Goal: Task Accomplishment & Management: Manage account settings

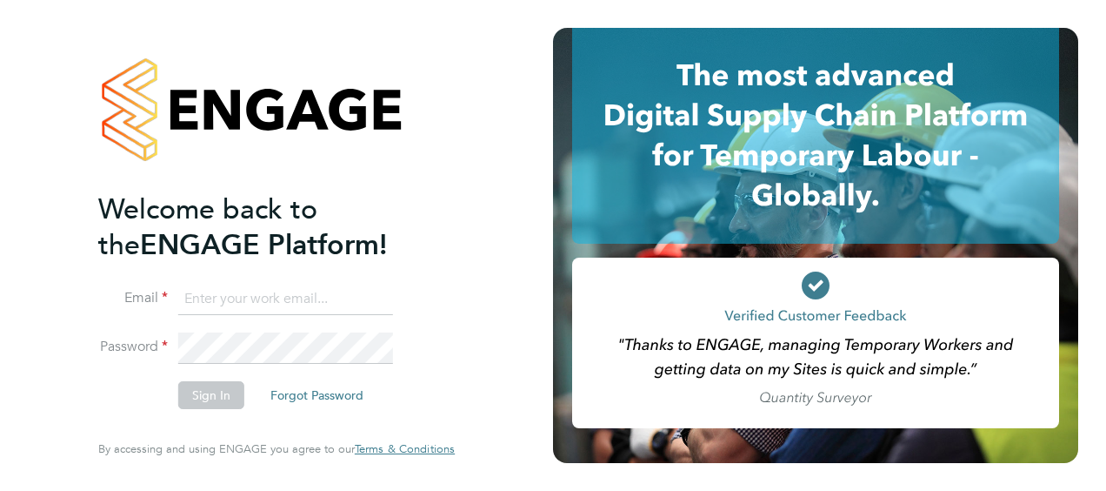
click at [263, 295] on input at bounding box center [285, 299] width 215 height 31
type input "Daniel.Docherty@hays.com"
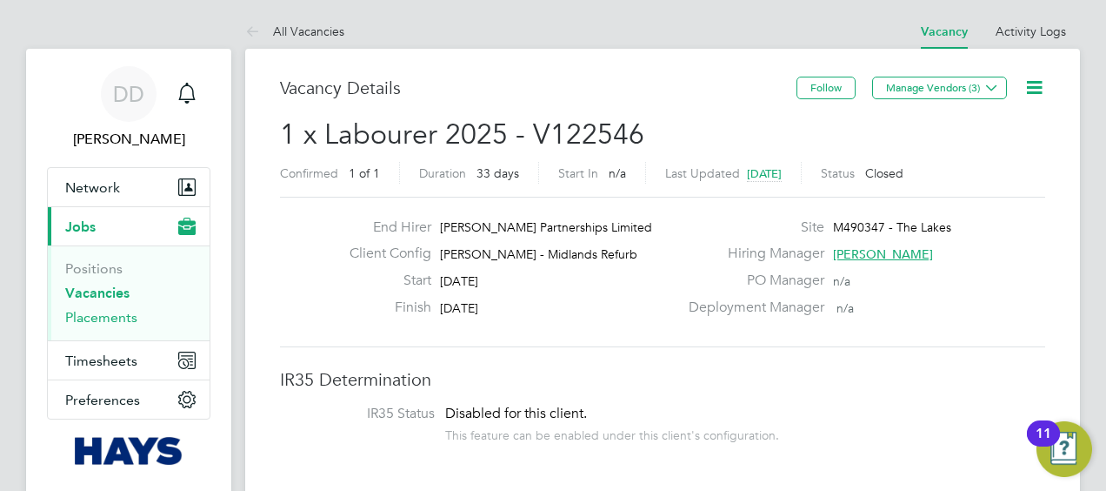
click at [104, 311] on link "Placements" at bounding box center [101, 317] width 72 height 17
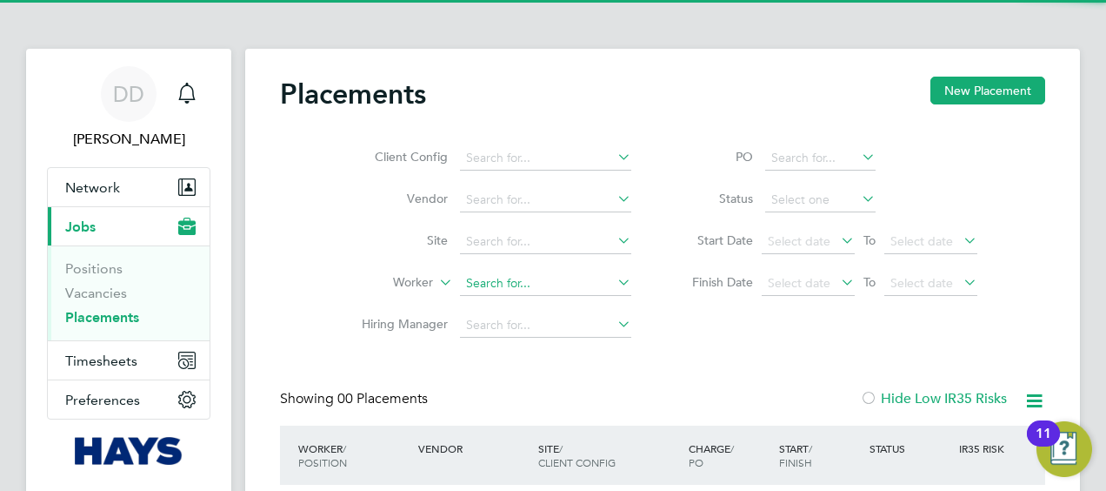
click at [518, 280] on input at bounding box center [545, 283] width 171 height 24
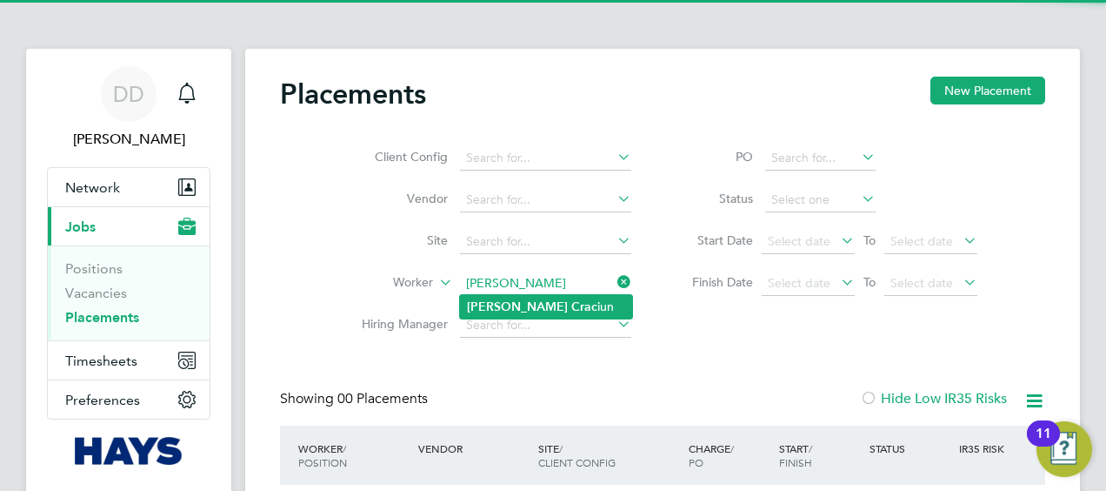
click at [539, 307] on li "[PERSON_NAME] iun" at bounding box center [546, 306] width 172 height 23
type input "[PERSON_NAME]"
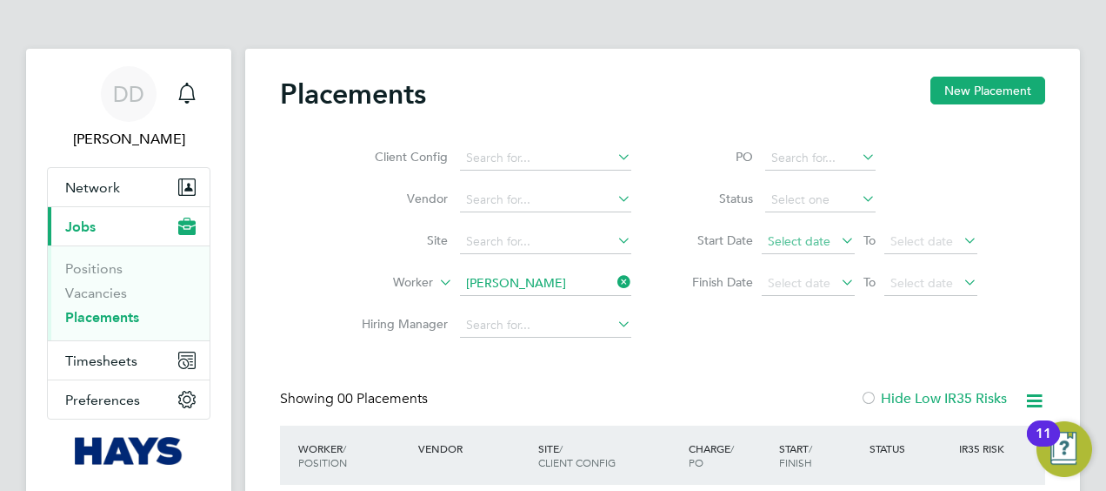
click at [825, 238] on span "Select date" at bounding box center [799, 241] width 63 height 16
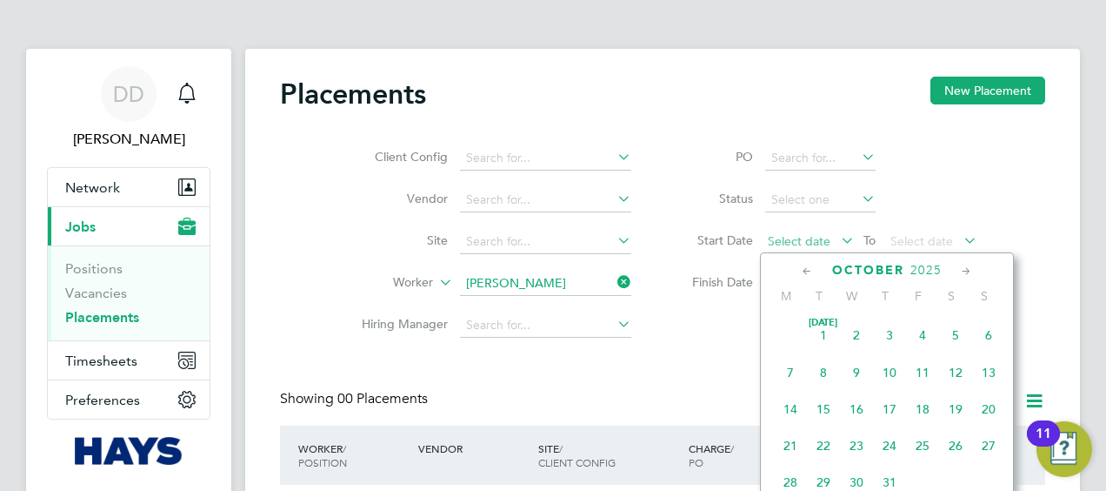
scroll to position [485, 0]
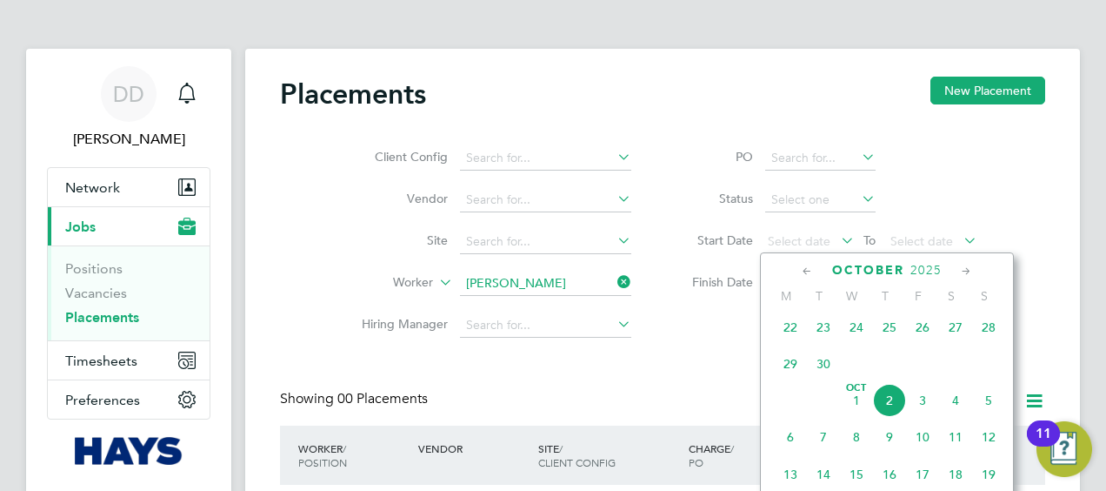
click at [804, 274] on icon at bounding box center [807, 271] width 17 height 19
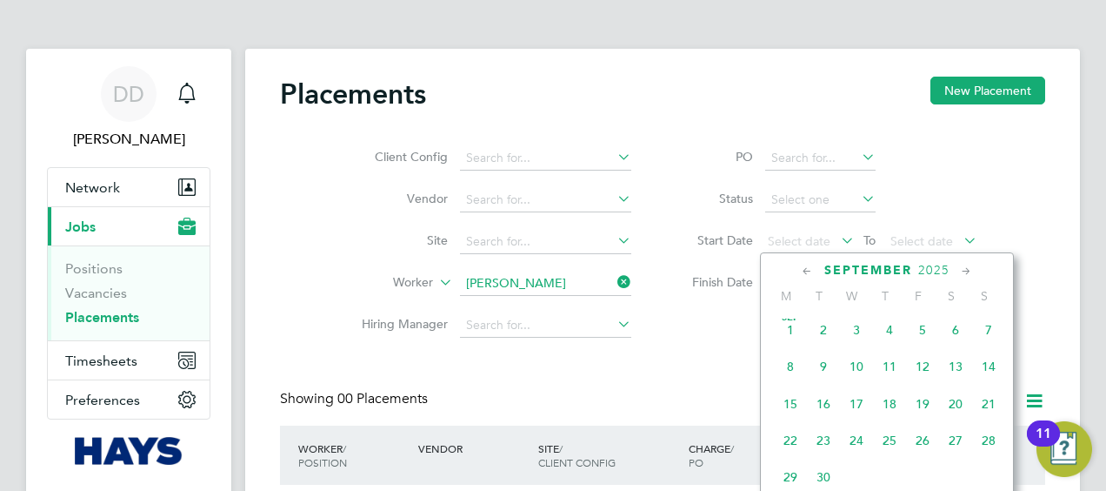
click at [792, 375] on span "8" at bounding box center [790, 366] width 33 height 33
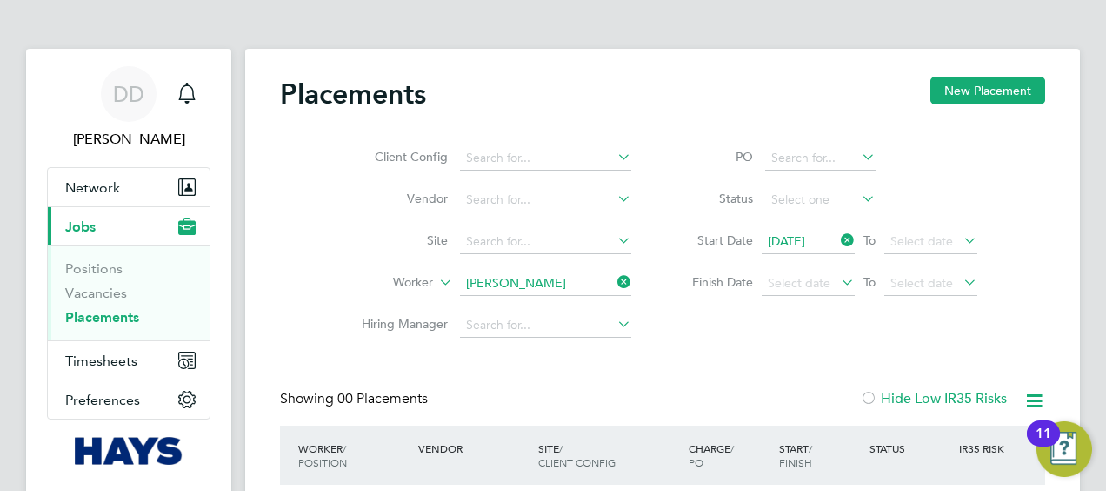
click at [960, 238] on icon at bounding box center [960, 240] width 0 height 24
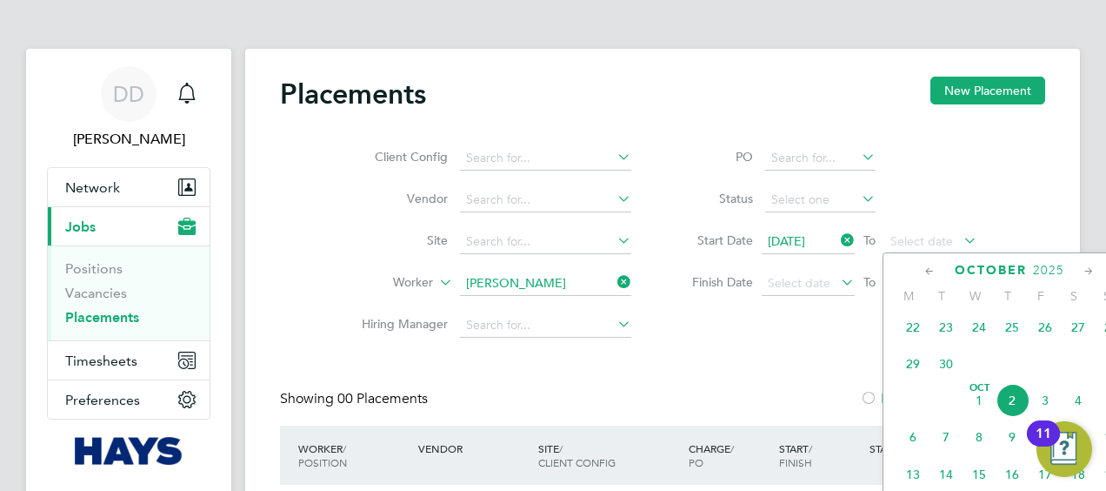
click at [1009, 404] on span "2" at bounding box center [1012, 400] width 33 height 33
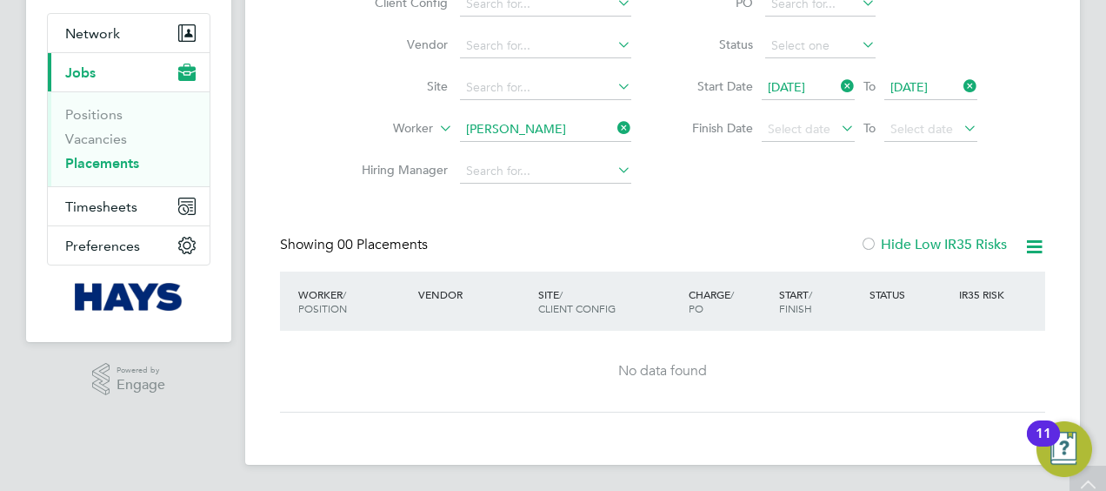
scroll to position [155, 0]
click at [907, 241] on label "Hide Low IR35 Risks" at bounding box center [933, 243] width 147 height 17
click at [922, 235] on label "Hide Low IR35 Risks" at bounding box center [933, 243] width 147 height 17
click at [923, 244] on label "Hide Low IR35 Risks" at bounding box center [933, 243] width 147 height 17
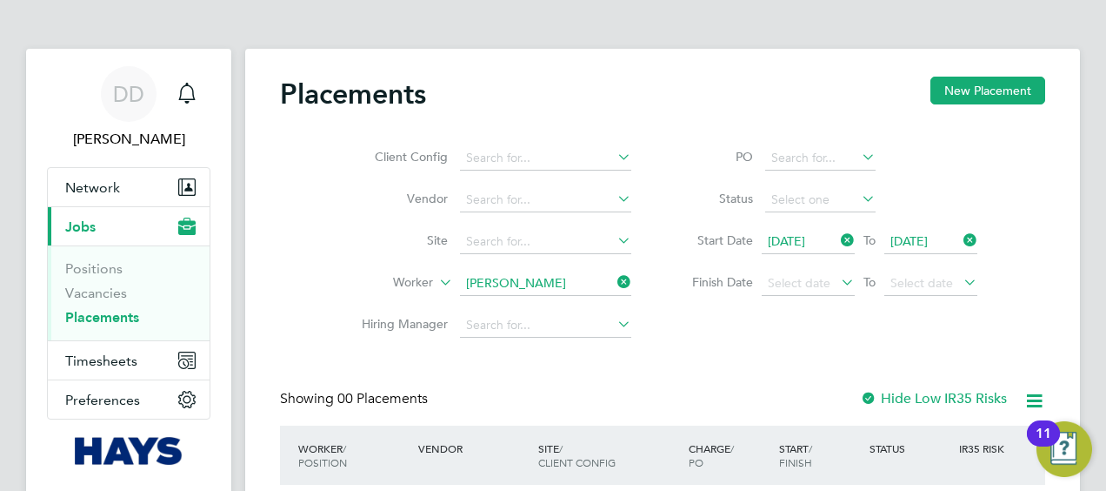
click at [911, 398] on label "Hide Low IR35 Risks" at bounding box center [933, 398] width 147 height 17
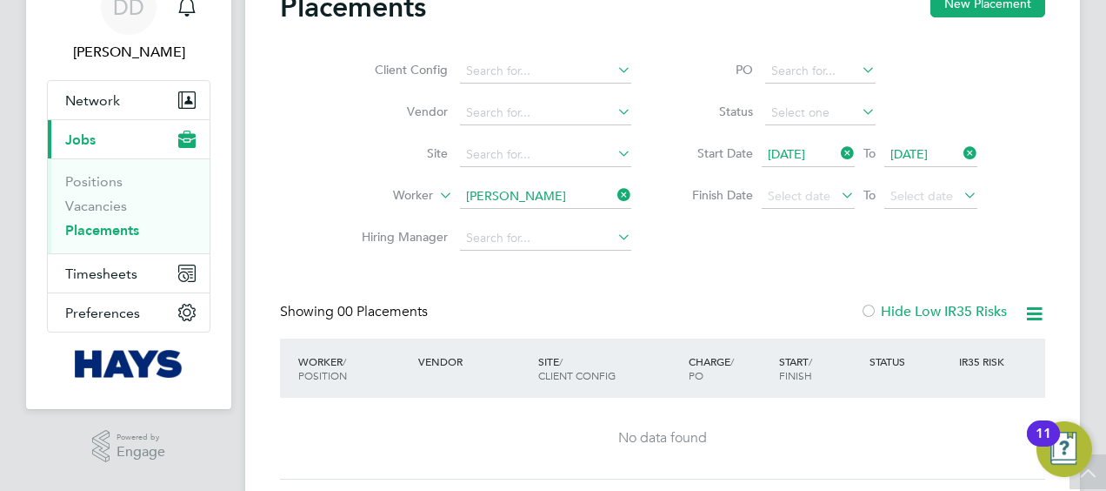
click at [805, 153] on span "[DATE]" at bounding box center [786, 154] width 37 height 16
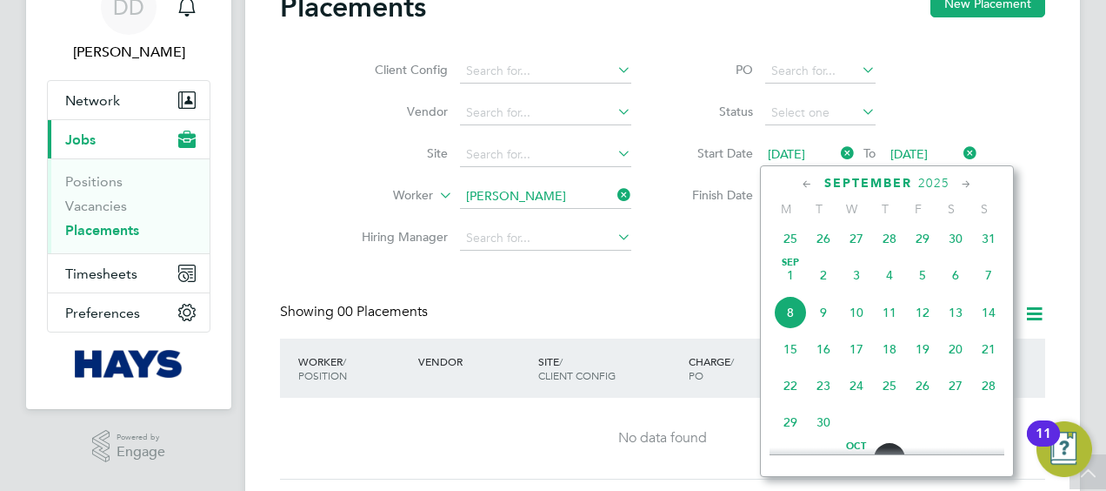
click at [805, 177] on icon at bounding box center [807, 184] width 17 height 19
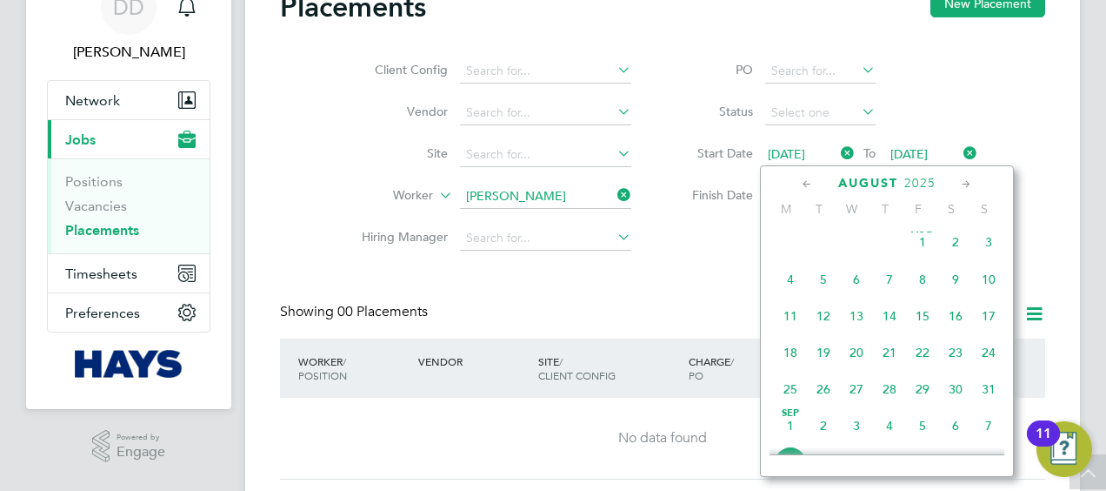
click at [785, 362] on span "18" at bounding box center [790, 352] width 33 height 33
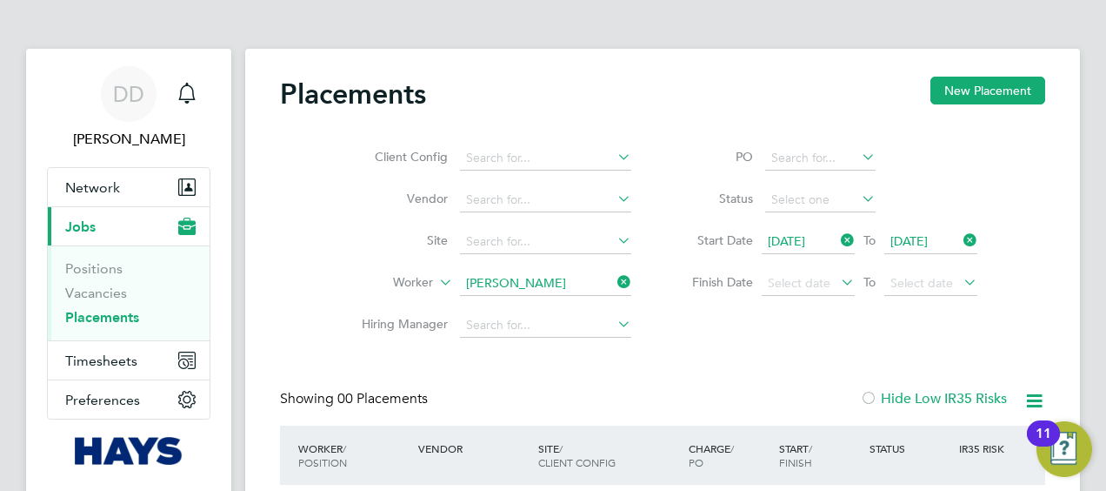
click at [805, 237] on span "[DATE]" at bounding box center [786, 241] width 37 height 16
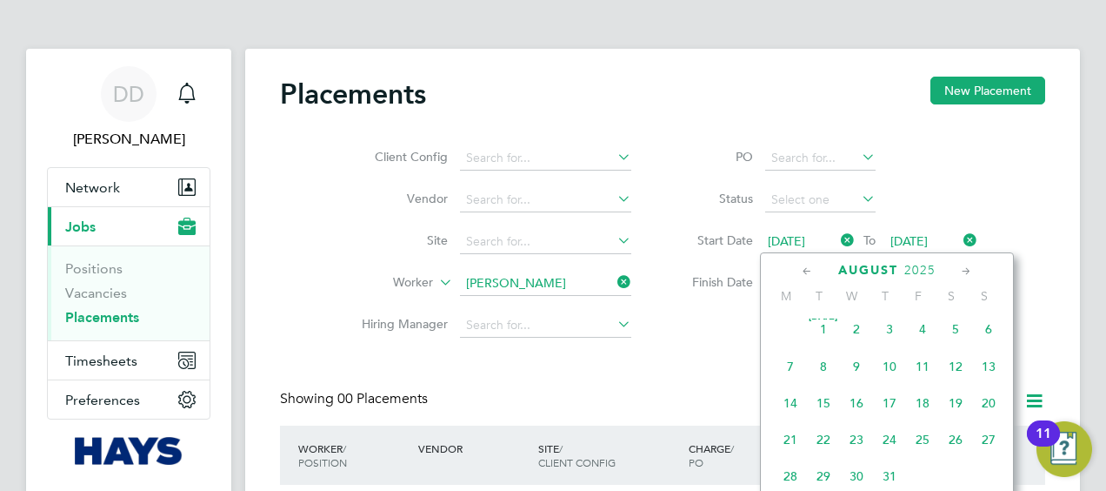
scroll to position [634, 0]
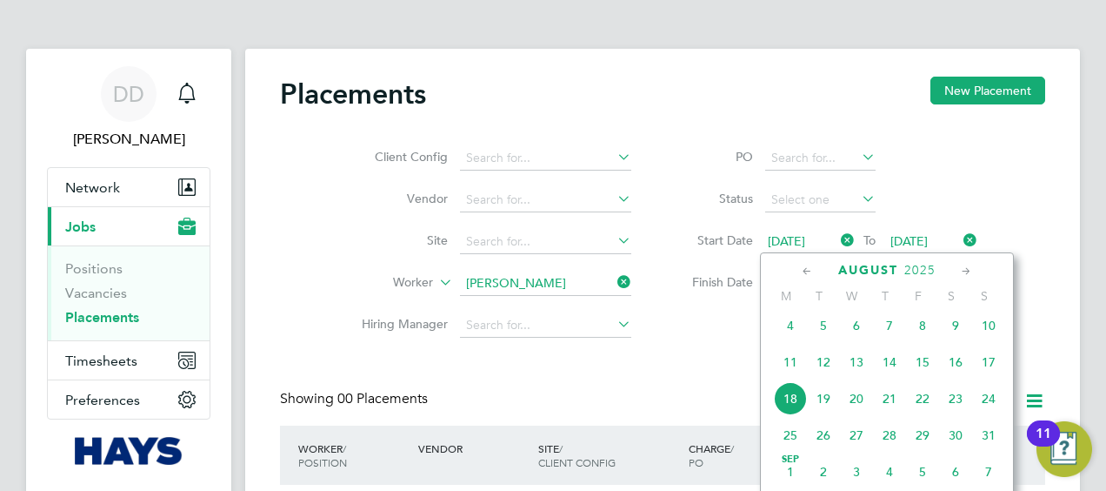
click at [788, 375] on span "11" at bounding box center [790, 361] width 33 height 33
